Goal: Task Accomplishment & Management: Manage account settings

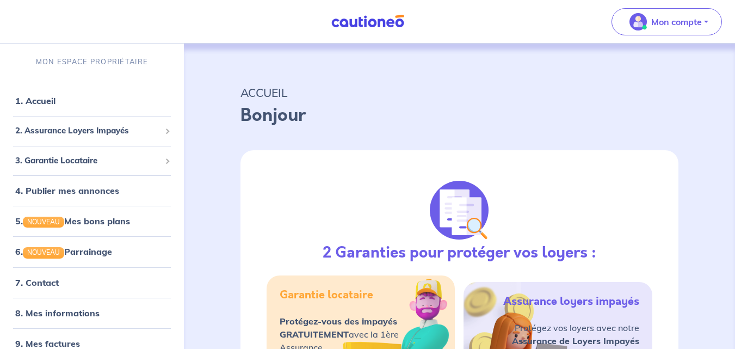
select select "FR"
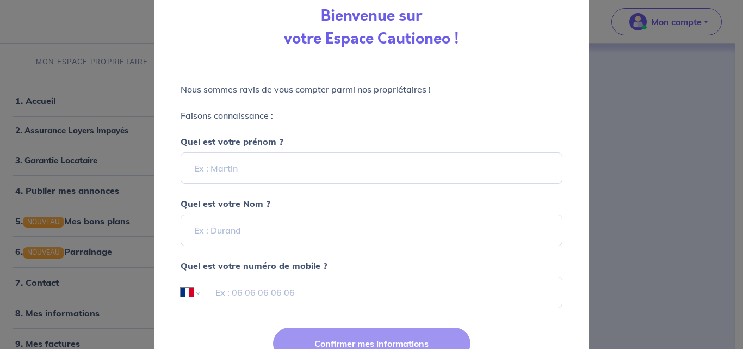
scroll to position [15, 0]
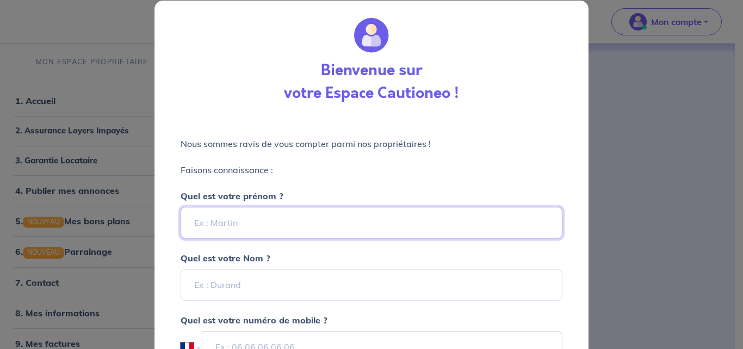
click at [271, 214] on input "Quel est votre prénom ?" at bounding box center [372, 223] width 382 height 32
type input "[PERSON_NAME]"
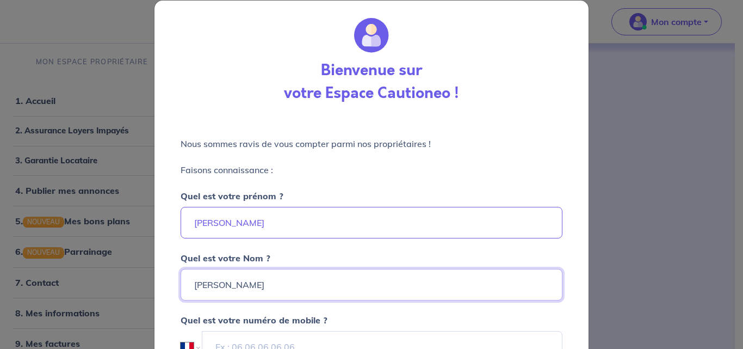
type input "[PERSON_NAME]"
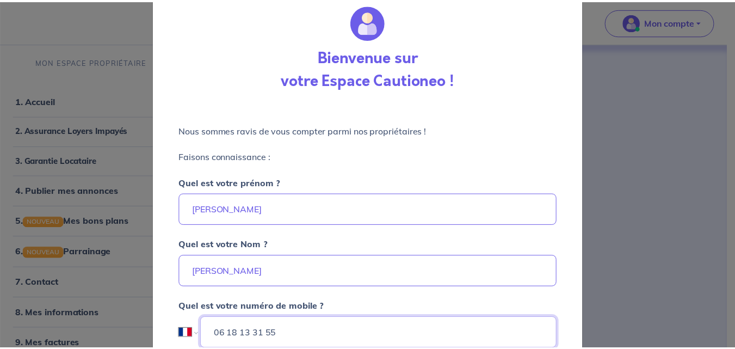
scroll to position [124, 0]
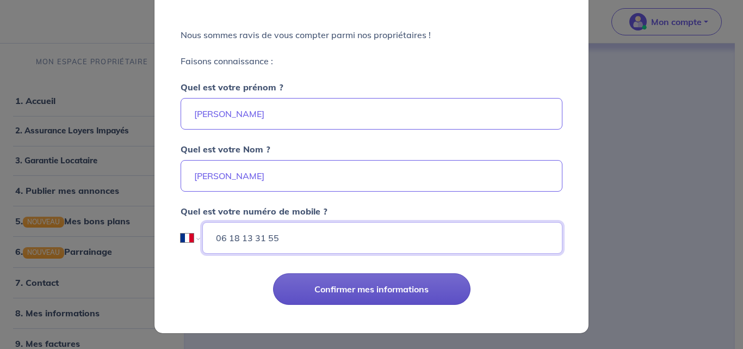
type input "06 18 13 31 55"
click at [357, 286] on button "Confirmer mes informations" at bounding box center [371, 289] width 197 height 32
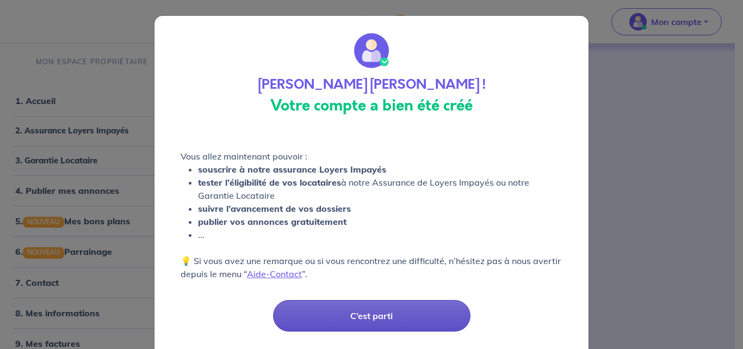
click at [330, 307] on button "C’est parti" at bounding box center [371, 316] width 197 height 32
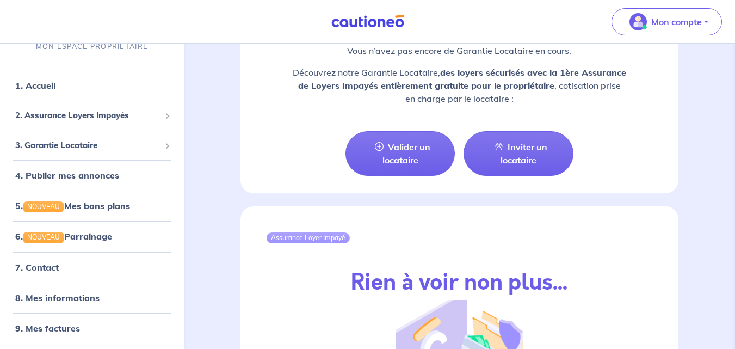
scroll to position [1402, 0]
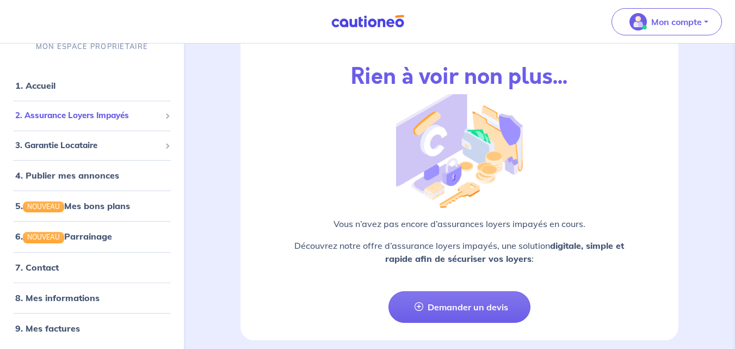
click at [45, 112] on span "2. Assurance Loyers Impayés" at bounding box center [87, 115] width 145 height 13
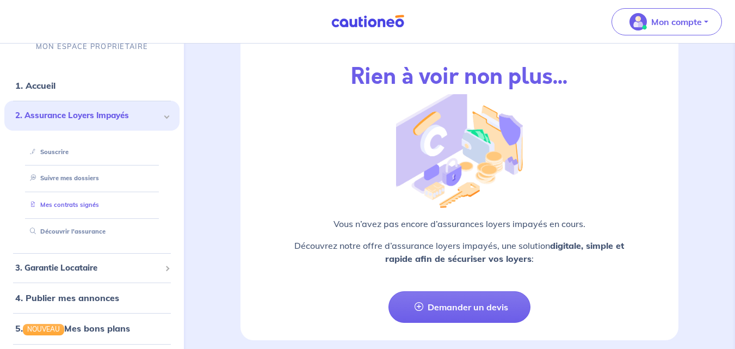
click at [69, 201] on link "Mes contrats signés" at bounding box center [62, 205] width 73 height 8
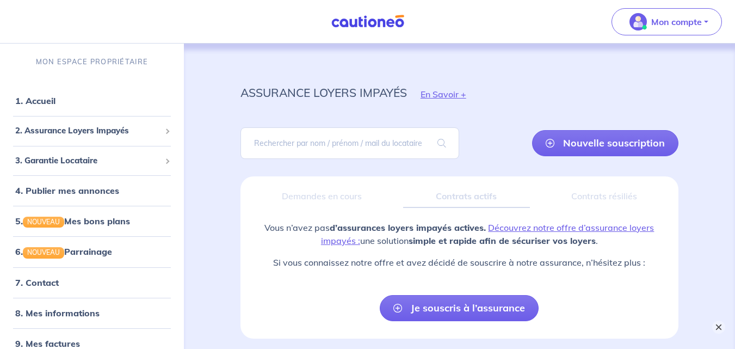
click at [719, 328] on button "×" at bounding box center [718, 326] width 13 height 13
click at [370, 142] on input "search" at bounding box center [349, 143] width 219 height 32
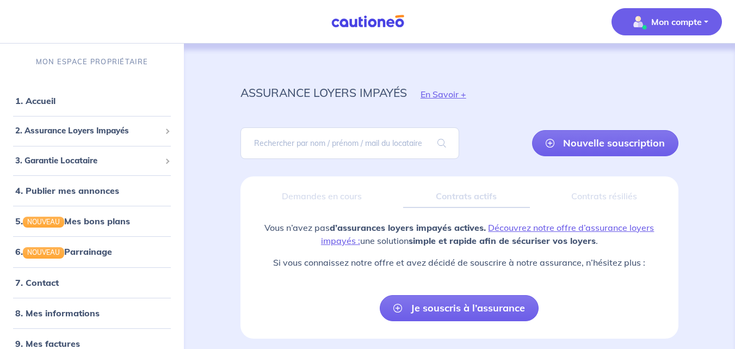
click at [676, 28] on p "Mon compte" at bounding box center [676, 21] width 51 height 13
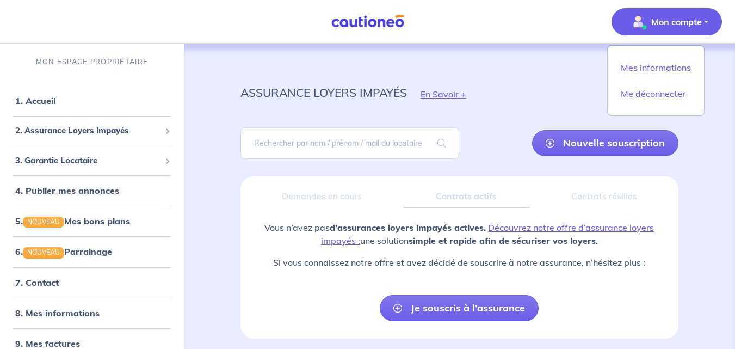
click at [492, 110] on div "assurance loyers impayés En Savoir +" at bounding box center [459, 94] width 490 height 49
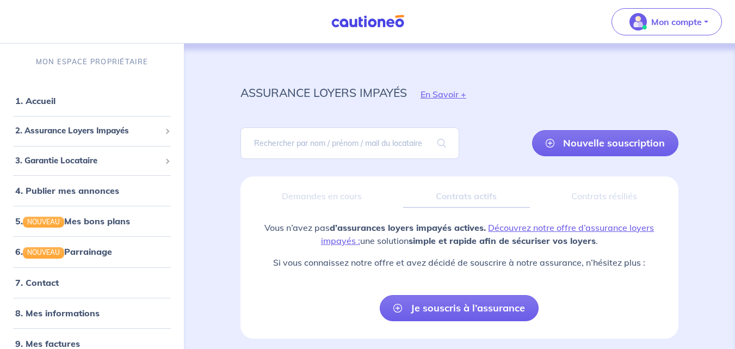
scroll to position [42, 0]
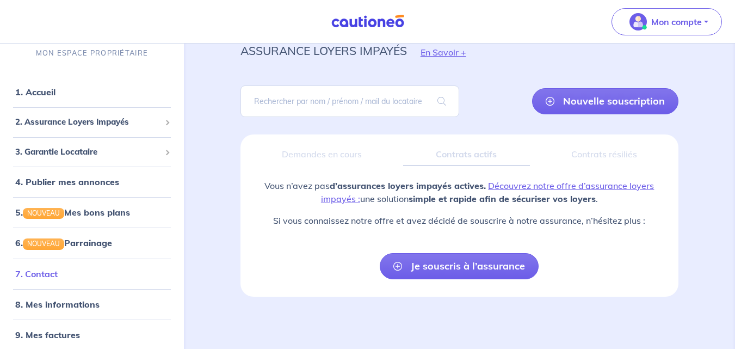
click at [32, 277] on link "7. Contact" at bounding box center [36, 273] width 42 height 11
